Goal: Communication & Community: Answer question/provide support

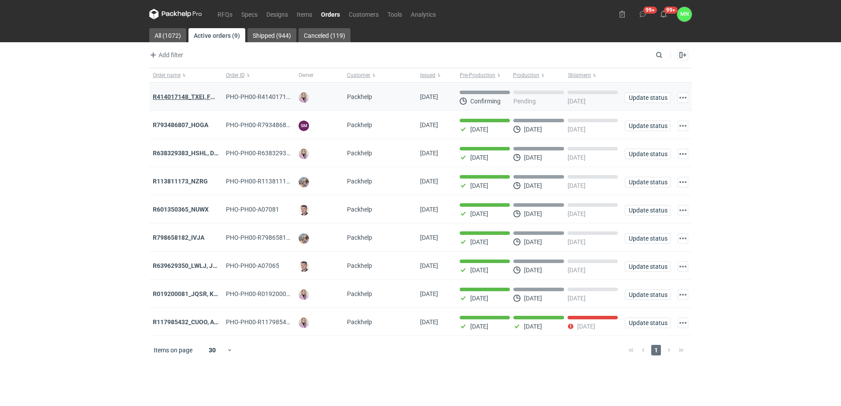
click at [169, 98] on strong "R414017148_TXEI, FODU, EARC" at bounding box center [197, 96] width 88 height 7
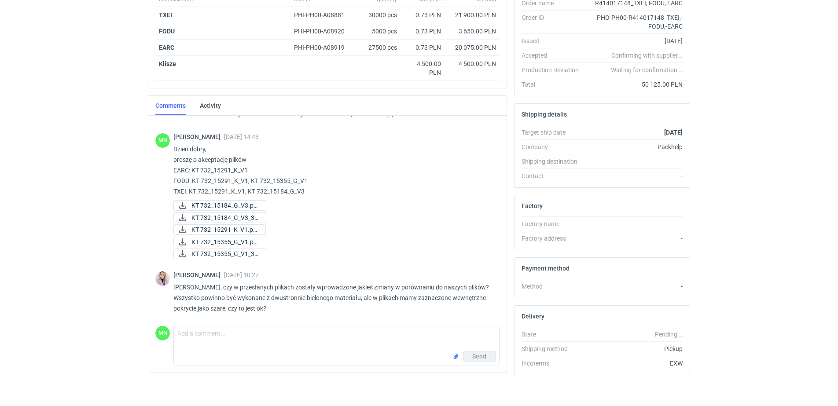
scroll to position [168, 0]
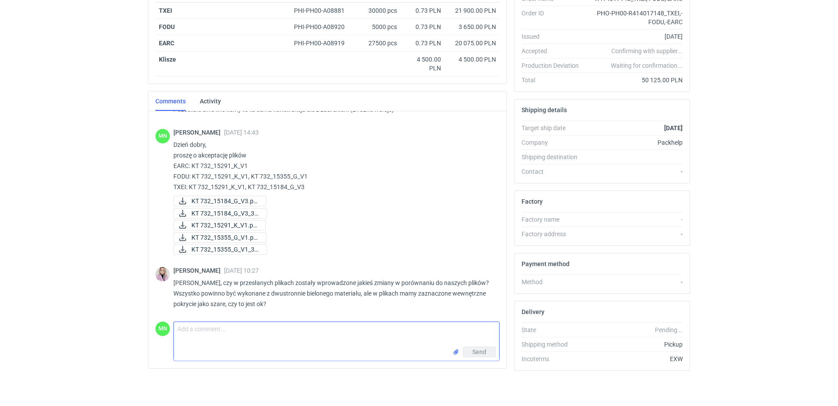
click at [215, 344] on textarea "Comment message" at bounding box center [336, 334] width 325 height 25
paste textarea "KT 732_15184_G_V3"
click at [267, 332] on textarea "Dzień dobry Pani Klaudio, w plikuKT 732_15184_G_V3" at bounding box center [336, 334] width 325 height 25
click at [331, 332] on textarea "Dzień dobry Pani Klaudio, w pliku KT 732_15184_G_V3" at bounding box center [336, 334] width 325 height 25
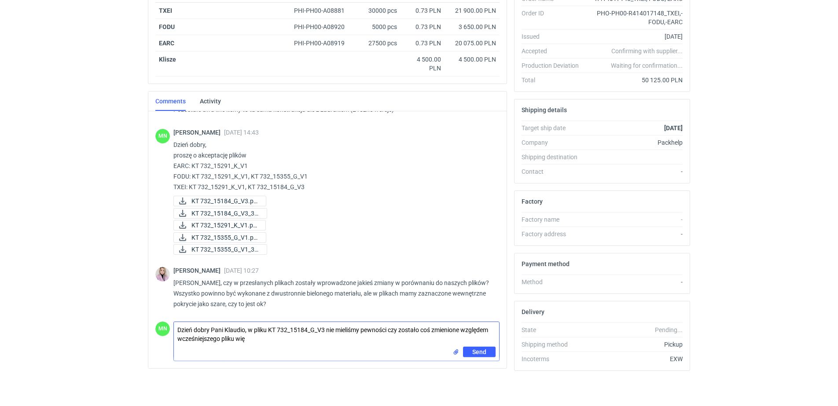
click at [297, 332] on textarea "Dzień dobry Pani Klaudio, w pliku KT 732_15184_G_V3 nie mieliśmy pewności czy z…" at bounding box center [336, 334] width 325 height 25
click at [277, 333] on textarea "Dzień dobry Pani Klaudio, w pliku KT 732_15184_G_V3 nie mieliśmy pewności czy z…" at bounding box center [336, 334] width 325 height 25
click at [273, 342] on textarea "Dzień dobry Pani Klaudio, w pliku KT 732_15184_G_V3 nie mieliśmy pewności czy z…" at bounding box center [336, 334] width 325 height 25
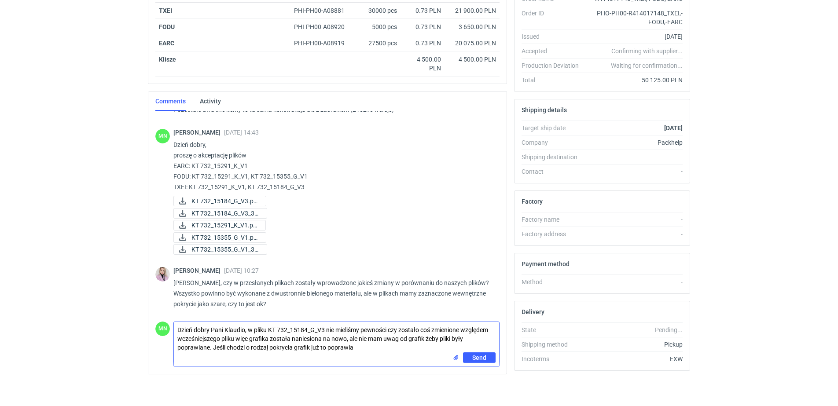
type textarea "Dzień dobry Pani Klaudio, w pliku KT 732_15184_G_V3 nie mieliśmy pewności czy z…"
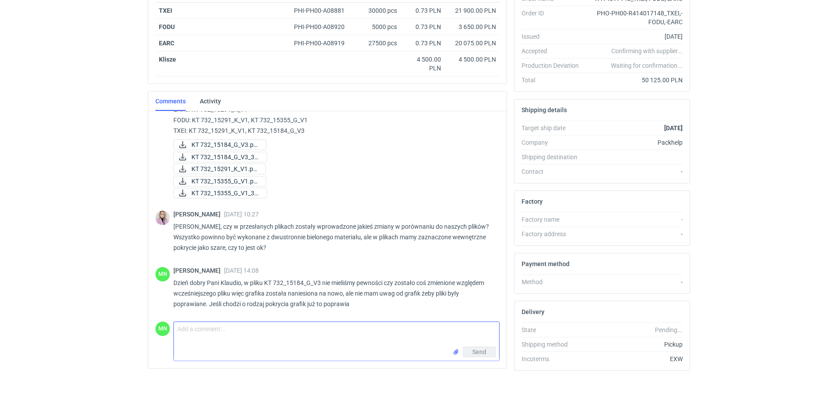
scroll to position [112, 0]
click at [203, 332] on textarea "Comment message" at bounding box center [336, 334] width 325 height 25
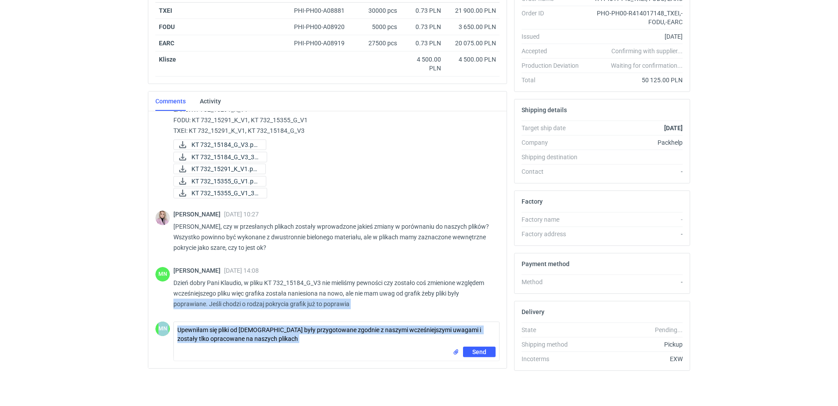
drag, startPoint x: 305, startPoint y: 361, endPoint x: 168, endPoint y: 298, distance: 150.7
click at [168, 298] on div "[PERSON_NAME] [DATE] 21:58 Wycena CADG-8, bez kosztu wykrojnika EARC to wznowie…" at bounding box center [327, 236] width 344 height 252
click at [403, 341] on textarea "Upewniłam się pliki od [DEMOGRAPHIC_DATA] były przygotowane zgodnie z naszymi w…" at bounding box center [336, 334] width 325 height 25
drag, startPoint x: 295, startPoint y: 366, endPoint x: 215, endPoint y: 338, distance: 85.3
click at [215, 338] on div "[PERSON_NAME] [DATE] 21:58 Wycena CADG-8, bez kosztu wykrojnika EARC to wznowie…" at bounding box center [327, 239] width 358 height 257
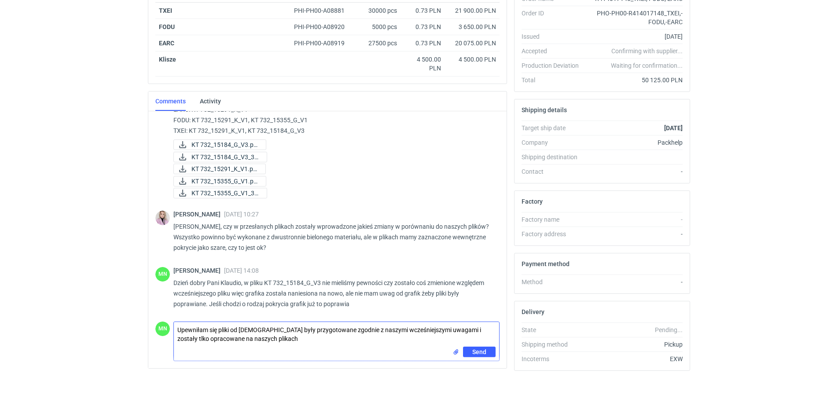
drag, startPoint x: 274, startPoint y: 344, endPoint x: 145, endPoint y: 314, distance: 131.9
click at [145, 314] on div "Items (4) Item nickname Item ID Quantity Unit price Net total TXEI PHI-PH00-A08…" at bounding box center [327, 172] width 366 height 412
click at [273, 332] on textarea "Upewniłam się pliki od [DEMOGRAPHIC_DATA] były przygotowane zgodnie z naszymi w…" at bounding box center [336, 334] width 325 height 25
click at [312, 342] on textarea "Upewniłam się pliki od Państwa były przygotowane zgodnie z naszymi wcześniejszy…" at bounding box center [336, 334] width 325 height 25
type textarea "Upewniłam się pliki od Państwa były przygotowane zgodnie z naszymi wcześniejszy…"
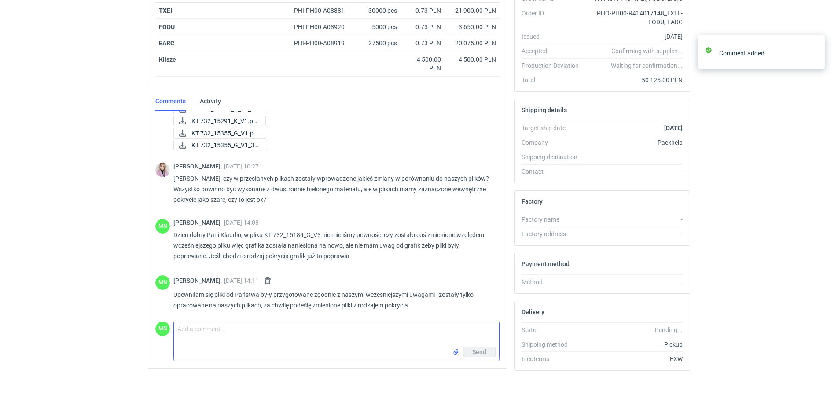
scroll to position [161, 0]
